Goal: Task Accomplishment & Management: Use online tool/utility

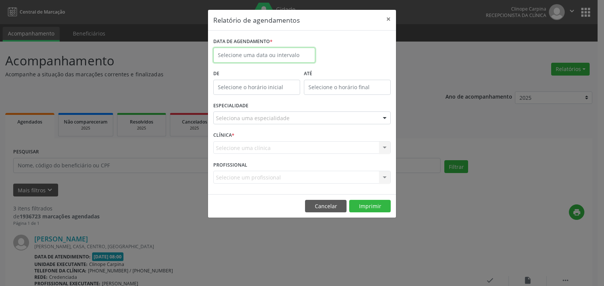
click at [259, 54] on input "text" at bounding box center [264, 55] width 102 height 15
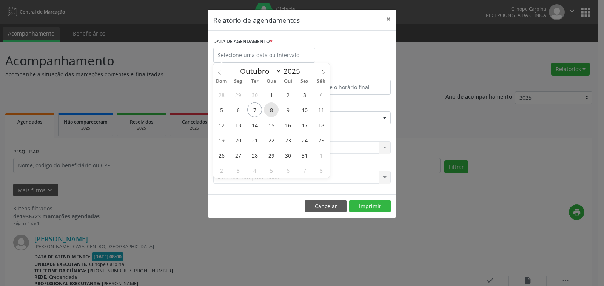
click at [268, 106] on span "8" at bounding box center [271, 109] width 15 height 15
type input "08/10/2025"
click at [268, 106] on span "8" at bounding box center [271, 109] width 15 height 15
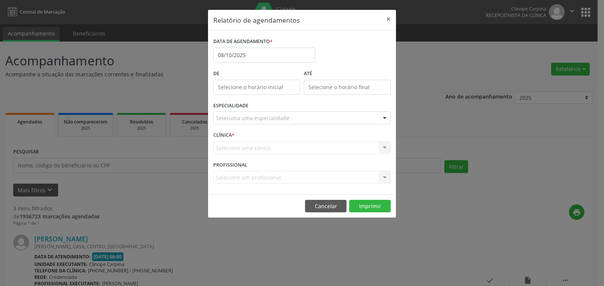
click at [265, 114] on div "ESPECIALIDADE Seleciona uma especialidade Todas as especialidades Alergologia A…" at bounding box center [301, 114] width 181 height 29
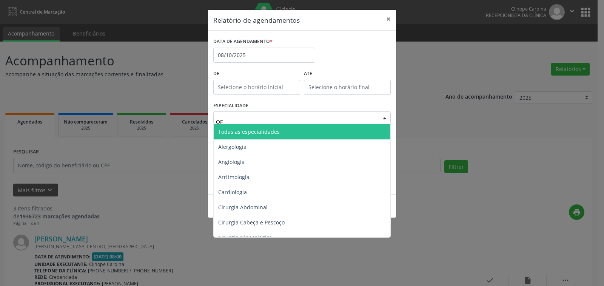
type input "OFT"
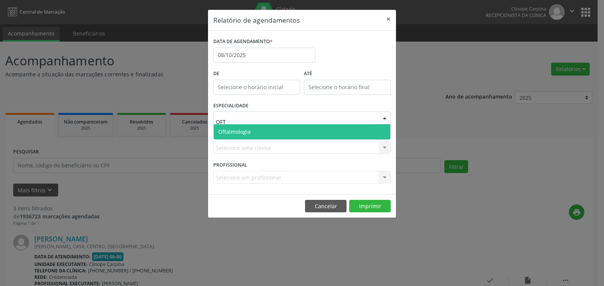
click at [270, 131] on span "Oftalmologia" at bounding box center [302, 131] width 177 height 15
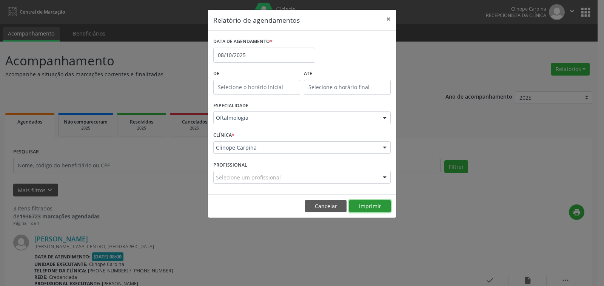
click at [375, 202] on button "Imprimir" at bounding box center [370, 206] width 42 height 13
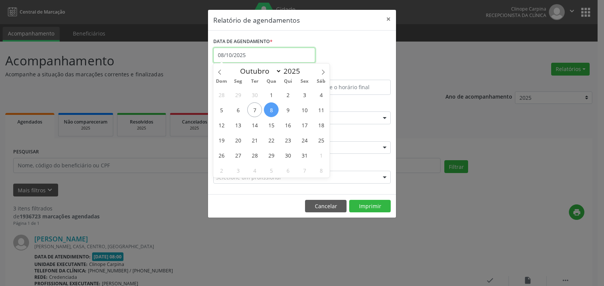
click at [260, 53] on input "08/10/2025" at bounding box center [264, 55] width 102 height 15
click at [305, 106] on span "10" at bounding box center [304, 109] width 15 height 15
type input "[DATE]"
click at [305, 106] on span "10" at bounding box center [304, 109] width 15 height 15
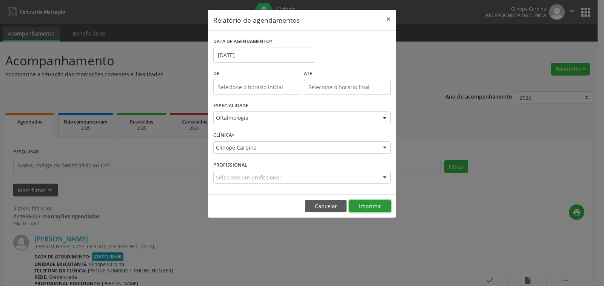
click at [378, 206] on button "Imprimir" at bounding box center [370, 206] width 42 height 13
click at [235, 54] on input "[DATE]" at bounding box center [264, 55] width 102 height 15
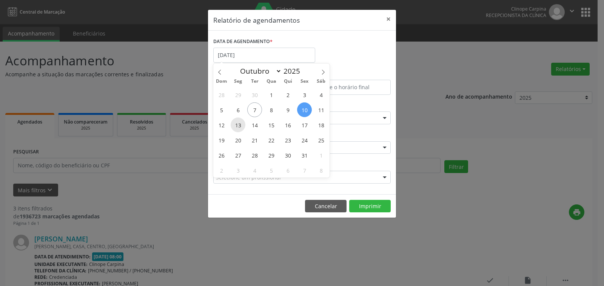
click at [243, 124] on span "13" at bounding box center [238, 124] width 15 height 15
type input "[DATE]"
click at [243, 124] on span "13" at bounding box center [238, 124] width 15 height 15
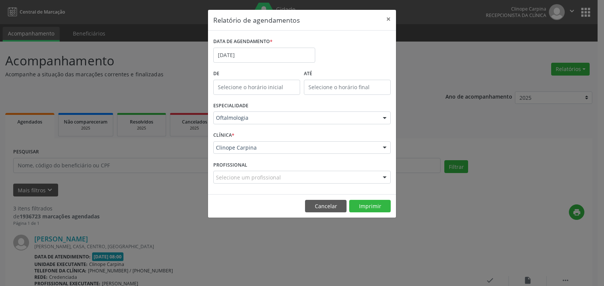
click at [374, 198] on footer "Cancelar Imprimir" at bounding box center [302, 206] width 188 height 24
click at [375, 204] on button "Imprimir" at bounding box center [370, 206] width 42 height 13
click at [246, 59] on input "[DATE]" at bounding box center [264, 55] width 102 height 15
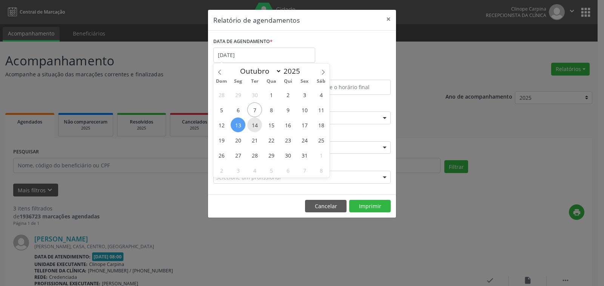
click at [255, 122] on span "14" at bounding box center [254, 124] width 15 height 15
type input "[DATE]"
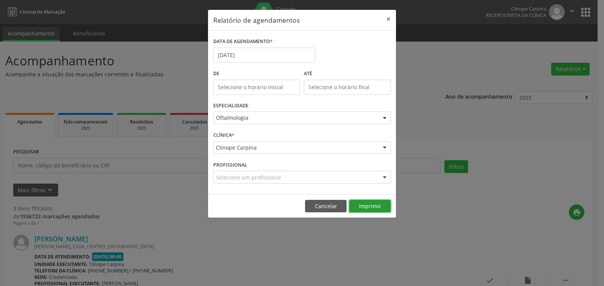
click at [362, 206] on button "Imprimir" at bounding box center [370, 206] width 42 height 13
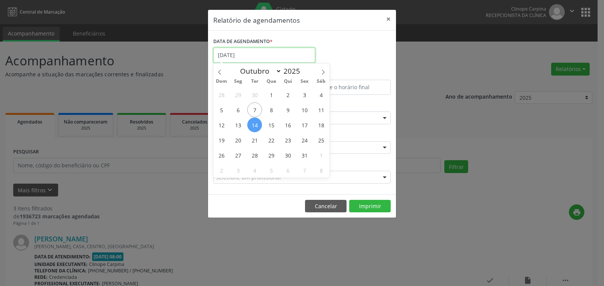
click at [258, 52] on input "[DATE]" at bounding box center [264, 55] width 102 height 15
click at [302, 125] on span "17" at bounding box center [304, 124] width 15 height 15
type input "[DATE]"
click at [302, 125] on span "17" at bounding box center [304, 124] width 15 height 15
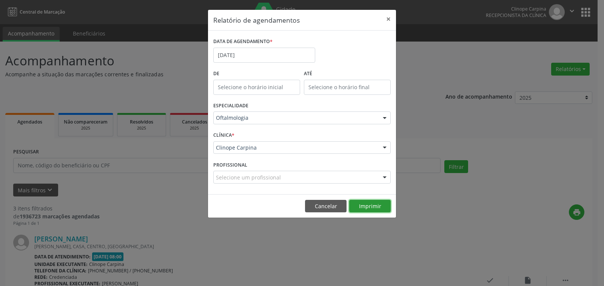
click at [362, 203] on button "Imprimir" at bounding box center [370, 206] width 42 height 13
click at [240, 55] on input "[DATE]" at bounding box center [264, 55] width 102 height 15
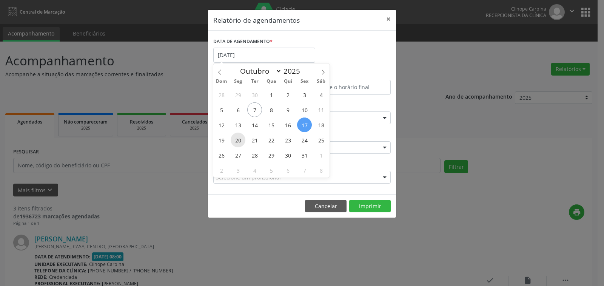
click at [239, 138] on span "20" at bounding box center [238, 139] width 15 height 15
type input "[DATE]"
click at [239, 138] on span "20" at bounding box center [238, 139] width 15 height 15
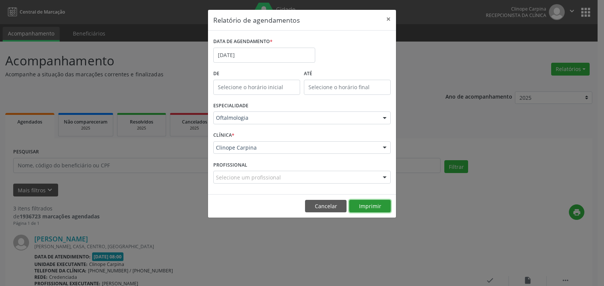
click at [371, 207] on button "Imprimir" at bounding box center [370, 206] width 42 height 13
click at [390, 17] on button "×" at bounding box center [388, 19] width 15 height 18
